Goal: Information Seeking & Learning: Learn about a topic

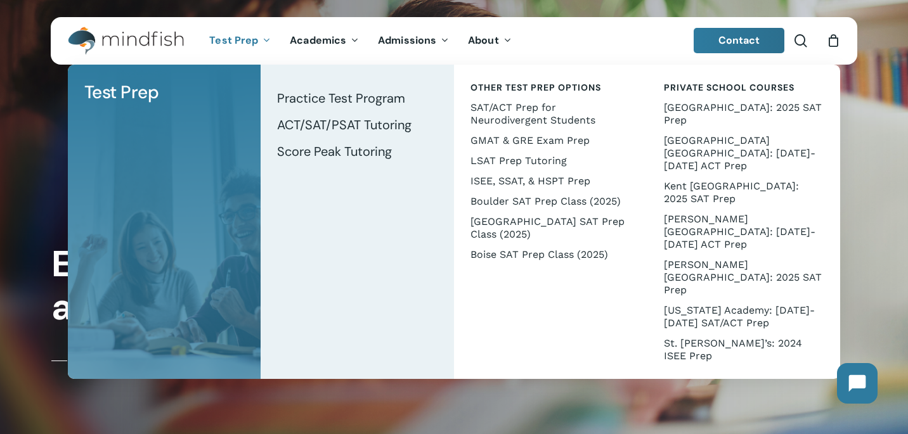
click at [238, 39] on span "Test Prep" at bounding box center [233, 40] width 49 height 13
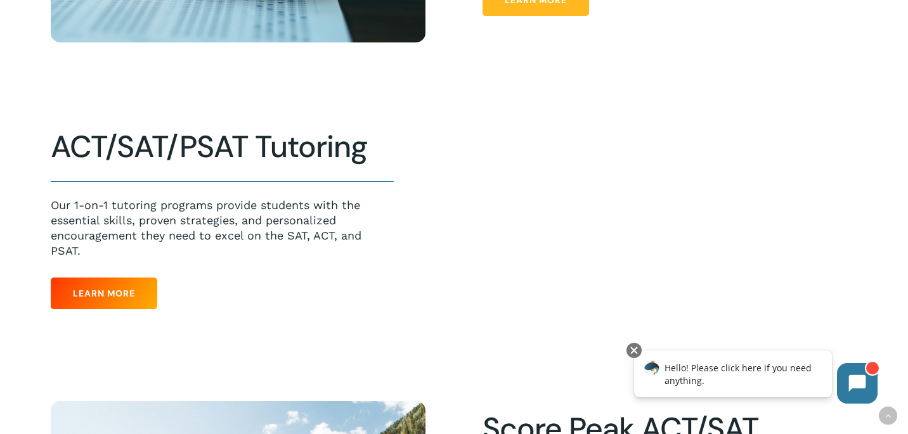
scroll to position [656, 0]
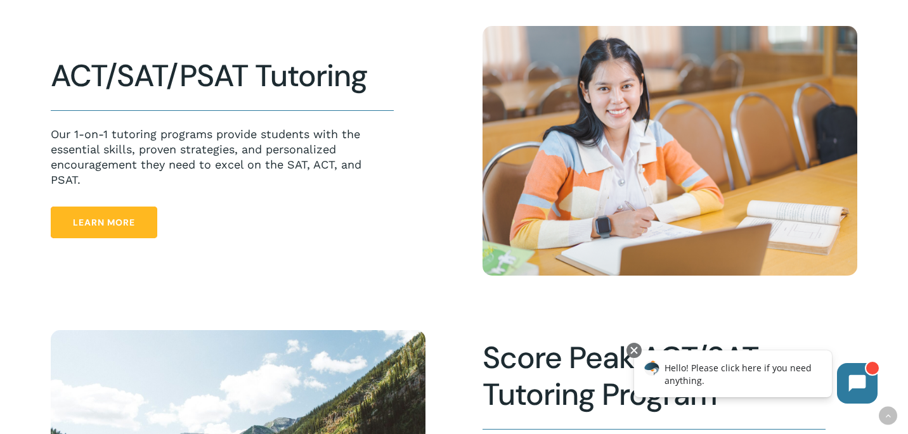
click at [132, 218] on span "Learn More" at bounding box center [104, 222] width 62 height 13
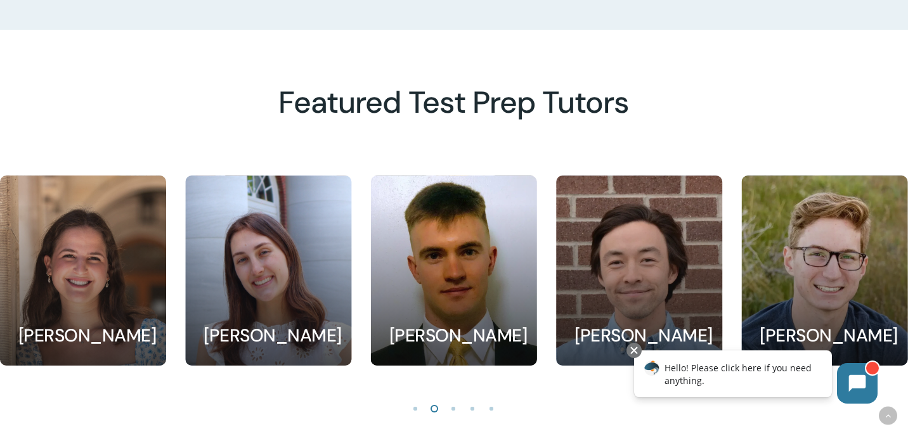
scroll to position [1069, 0]
